Goal: Task Accomplishment & Management: Manage account settings

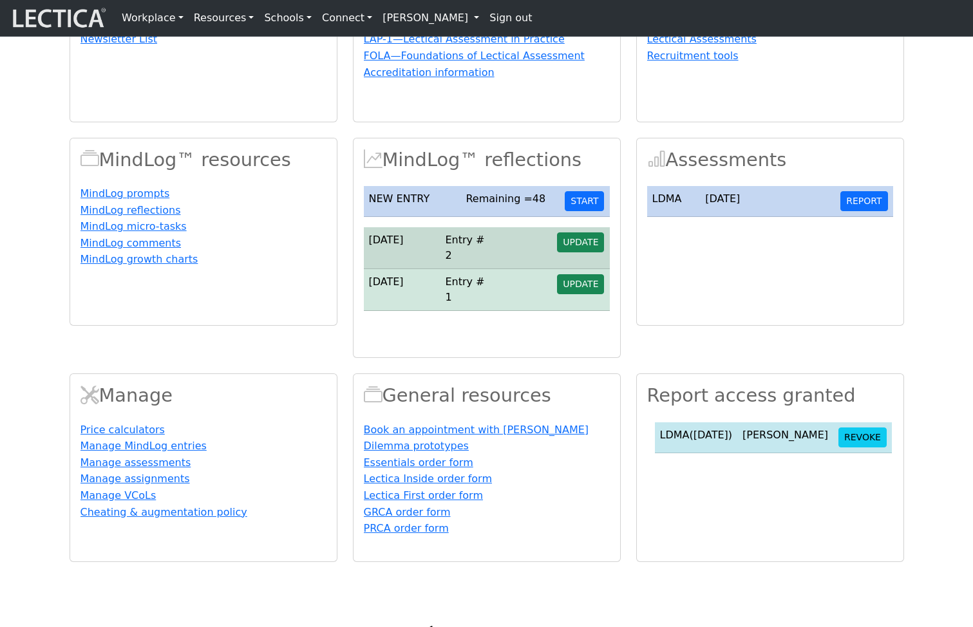
scroll to position [166, 0]
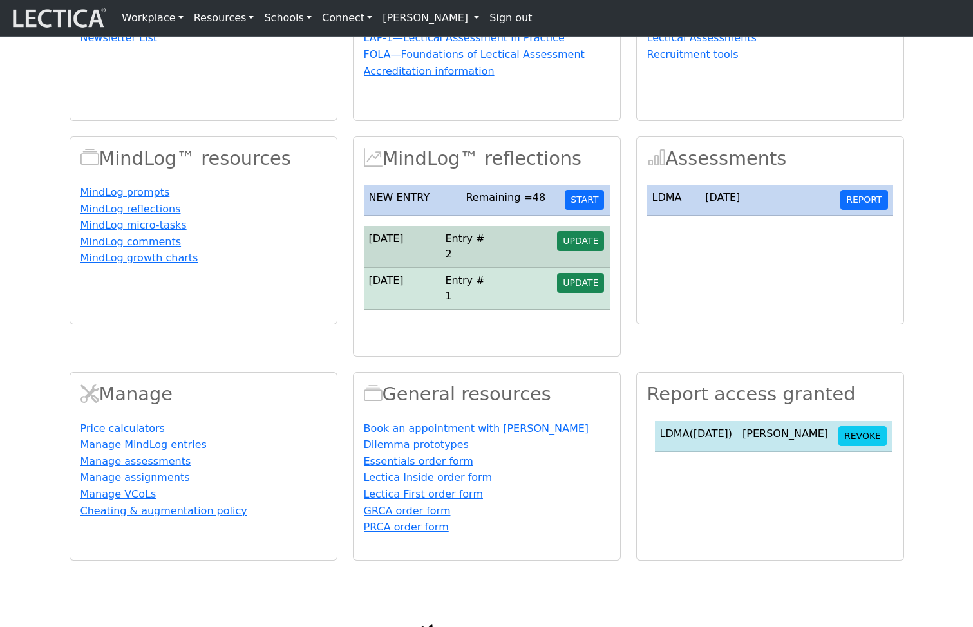
click at [415, 21] on link "[PERSON_NAME]" at bounding box center [430, 18] width 107 height 26
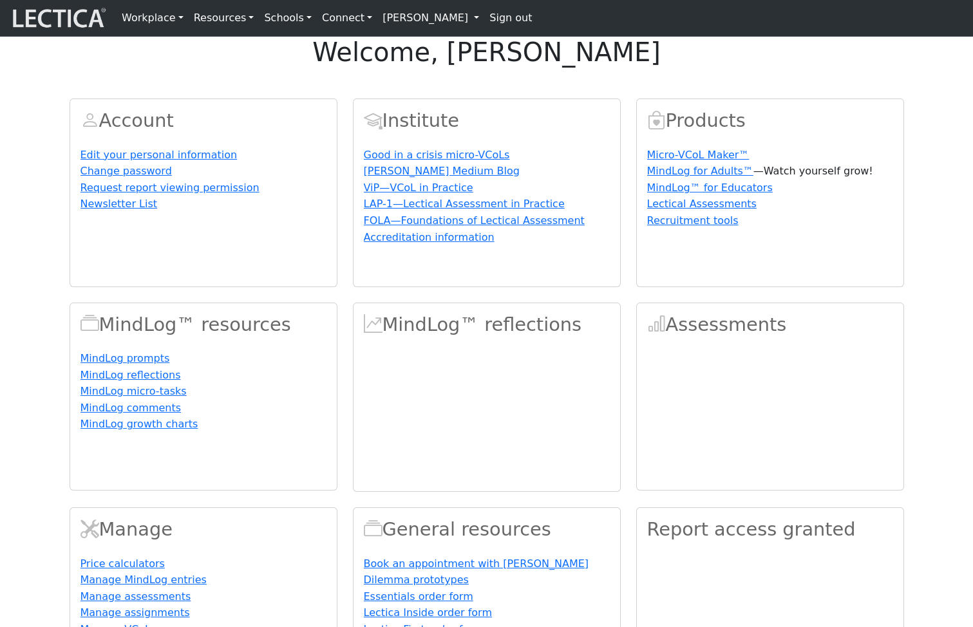
scroll to position [166, 0]
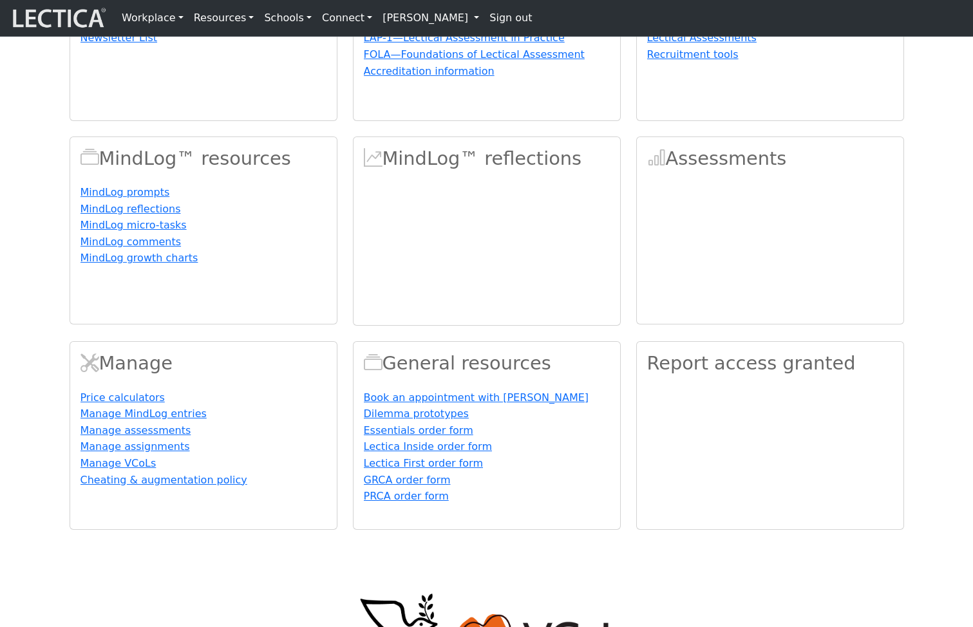
click at [413, 13] on link "[PERSON_NAME]" at bounding box center [430, 18] width 107 height 26
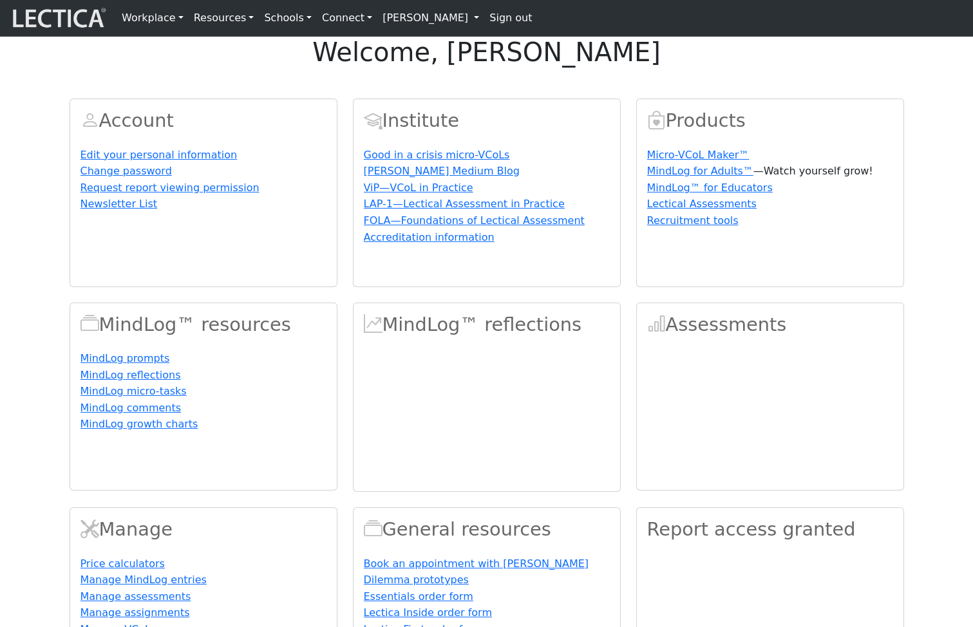
scroll to position [166, 0]
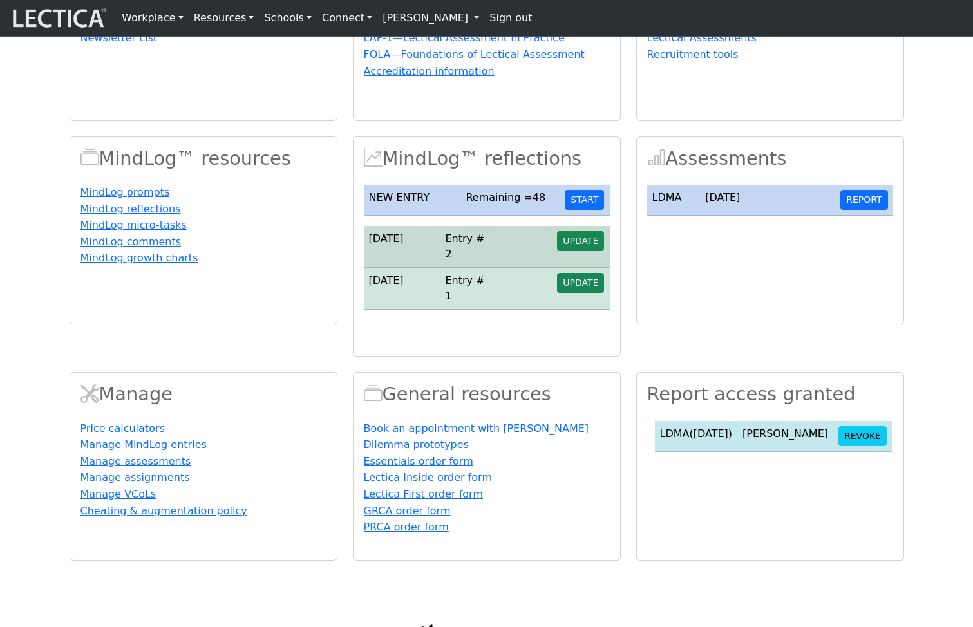
click at [421, 20] on link "[PERSON_NAME]" at bounding box center [430, 18] width 107 height 26
